Goal: Task Accomplishment & Management: Manage account settings

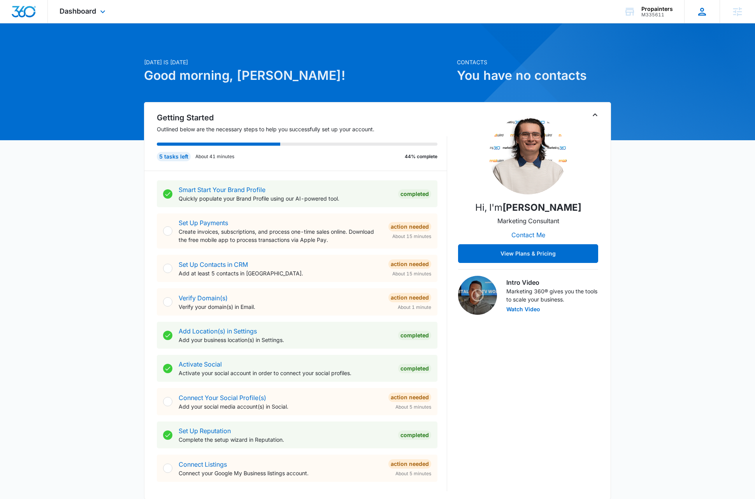
click at [702, 15] on icon at bounding box center [702, 12] width 12 height 12
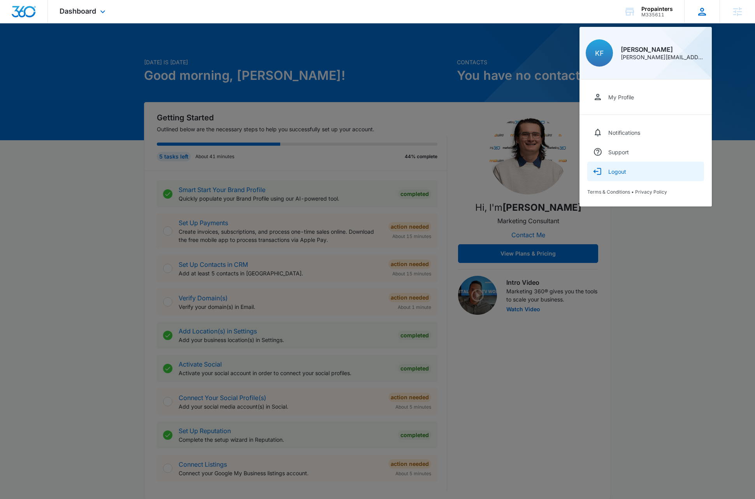
click at [617, 172] on div "Logout" at bounding box center [617, 171] width 18 height 7
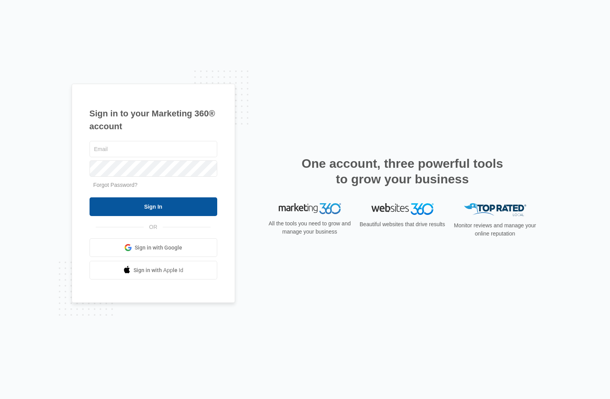
type input "[PERSON_NAME][EMAIL_ADDRESS][DOMAIN_NAME]"
click at [151, 208] on input "Sign In" at bounding box center [154, 206] width 128 height 19
